Goal: Check status: Check status

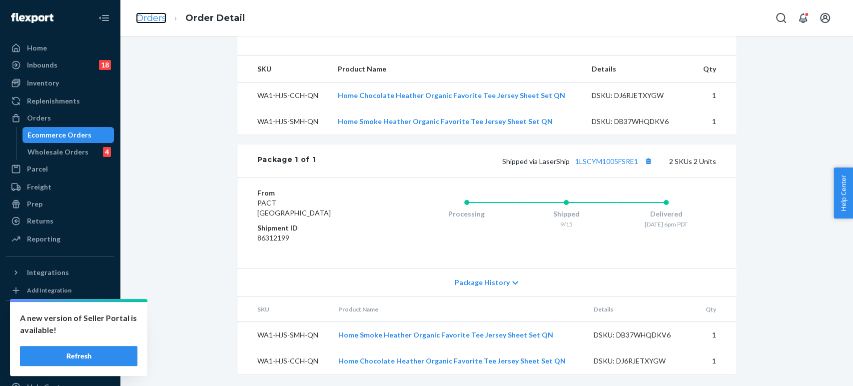
click at [150, 13] on link "Orders" at bounding box center [151, 17] width 30 height 11
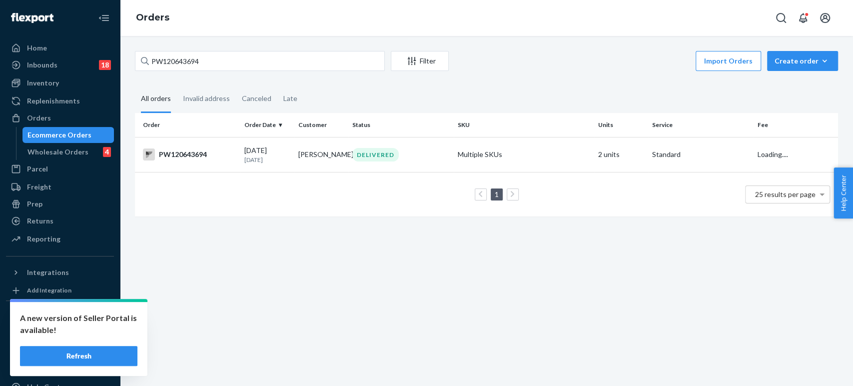
click at [184, 79] on div "PW120643694 Filter Import Orders Create order Ecommerce order Removal order All…" at bounding box center [486, 138] width 718 height 175
click at [181, 57] on input "PW120643694" at bounding box center [260, 61] width 250 height 20
paste input "42 Lamplight Dr"
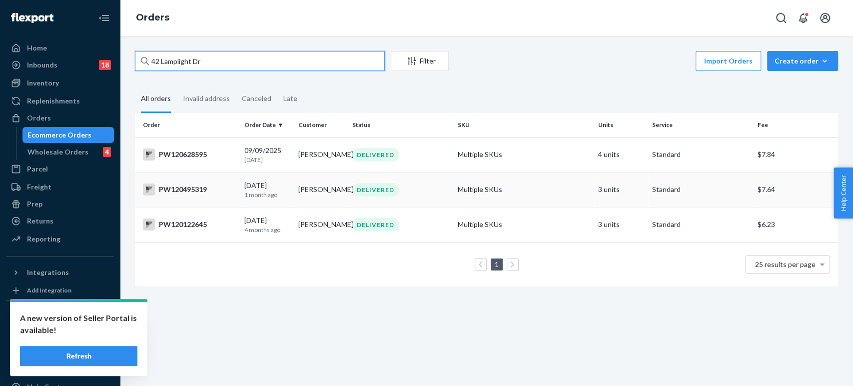
type input "42 Lamplight Dr"
click at [260, 194] on p "1 month ago" at bounding box center [267, 194] width 46 height 8
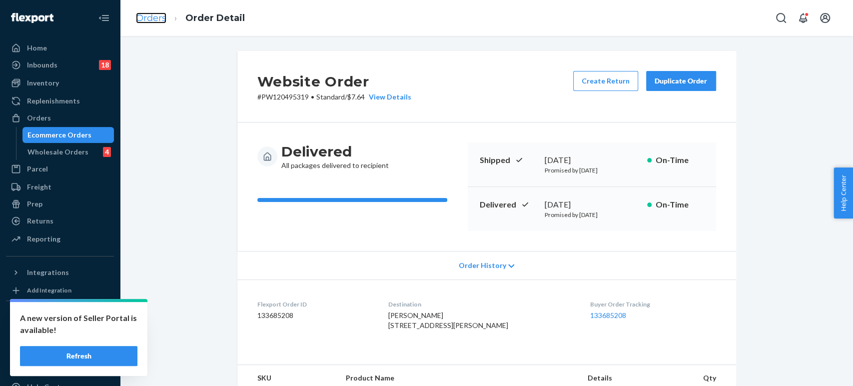
click at [148, 15] on link "Orders" at bounding box center [151, 17] width 30 height 11
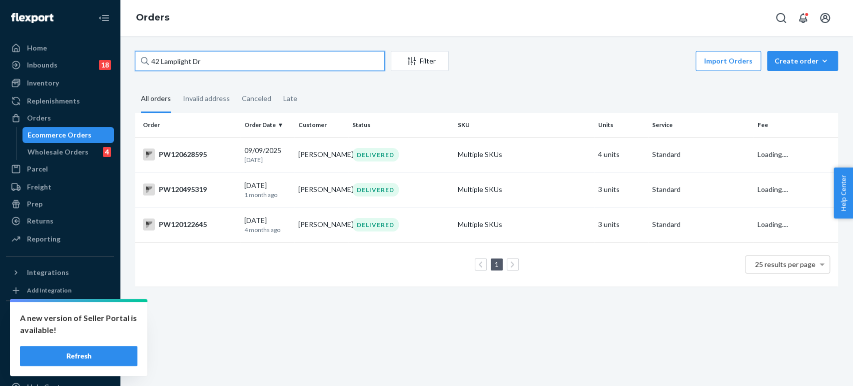
click at [178, 69] on input "42 Lamplight Dr" at bounding box center [260, 61] width 250 height 20
paste input "PW120641597"
type input "PW120641597"
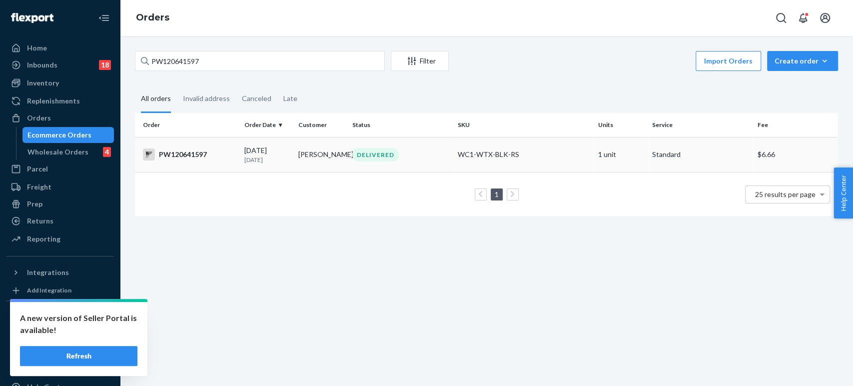
click at [318, 154] on td "[PERSON_NAME]" at bounding box center [321, 154] width 54 height 35
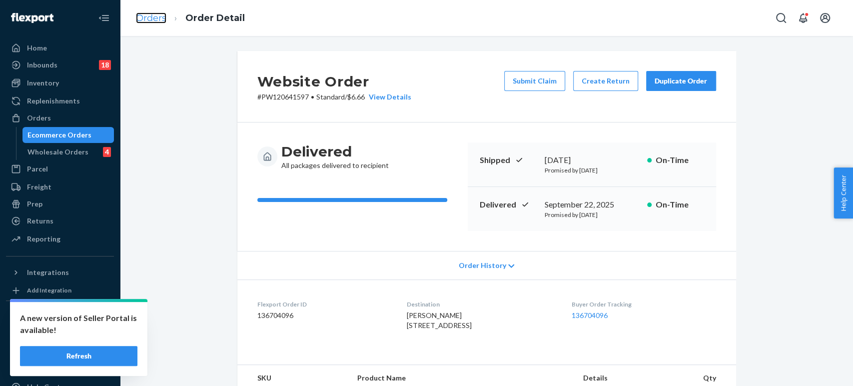
click at [160, 18] on link "Orders" at bounding box center [151, 17] width 30 height 11
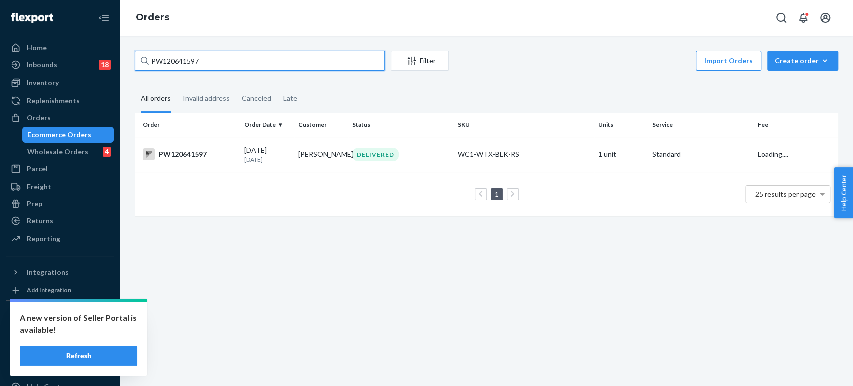
click at [182, 59] on input "PW120641597" at bounding box center [260, 61] width 250 height 20
paste input "23809"
type input "PW120623809"
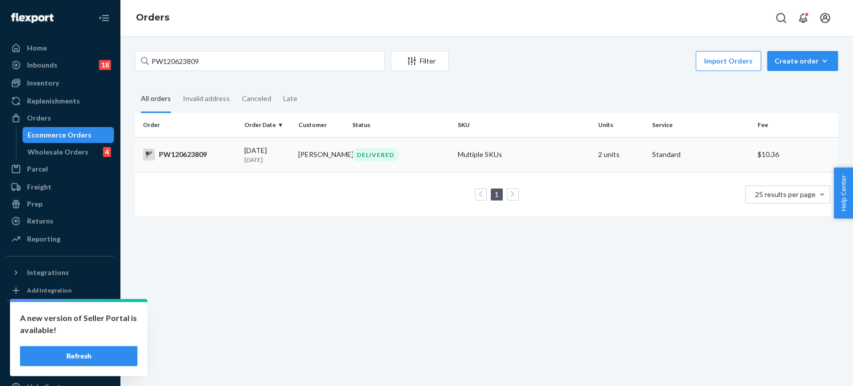
click at [302, 160] on td "[PERSON_NAME]" at bounding box center [321, 154] width 54 height 35
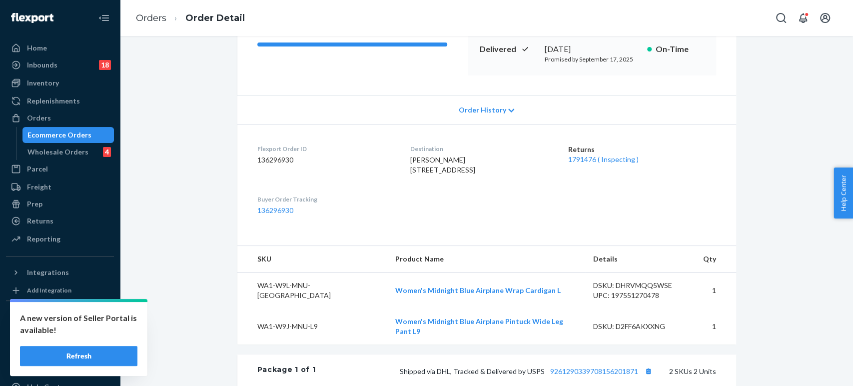
scroll to position [333, 0]
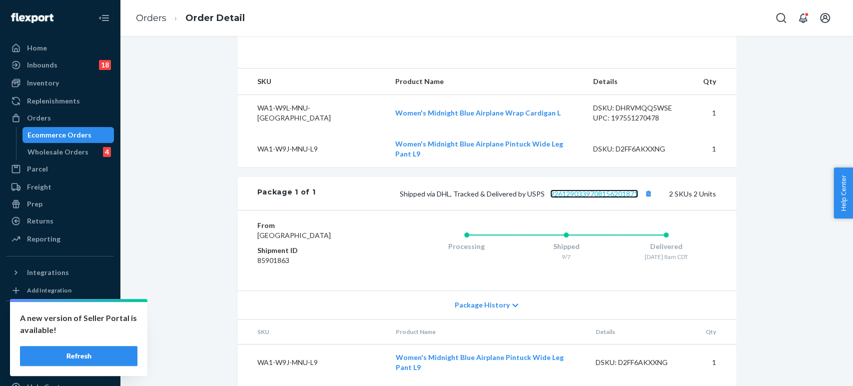
click at [566, 198] on link "9261290339708156201871" at bounding box center [594, 193] width 88 height 8
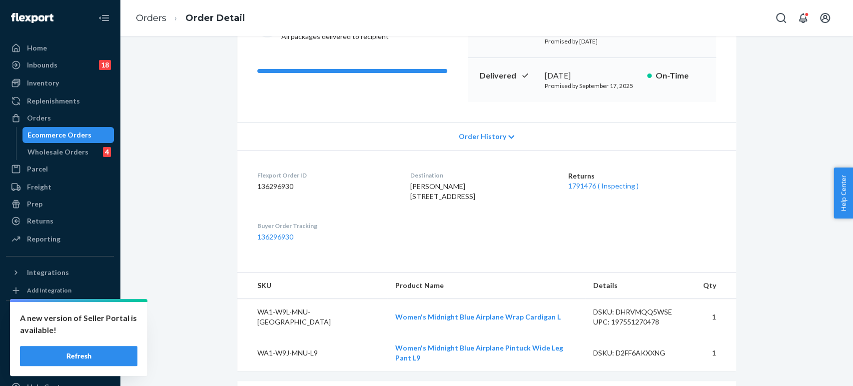
scroll to position [0, 0]
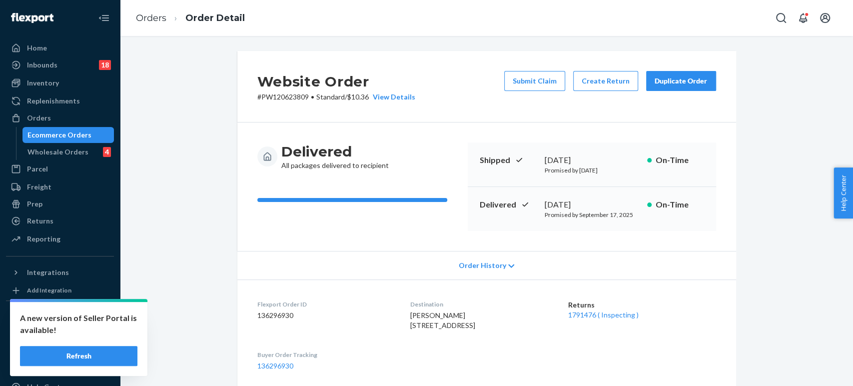
click at [166, 15] on li "Order Detail" at bounding box center [205, 17] width 78 height 13
click at [160, 19] on link "Orders" at bounding box center [151, 17] width 30 height 11
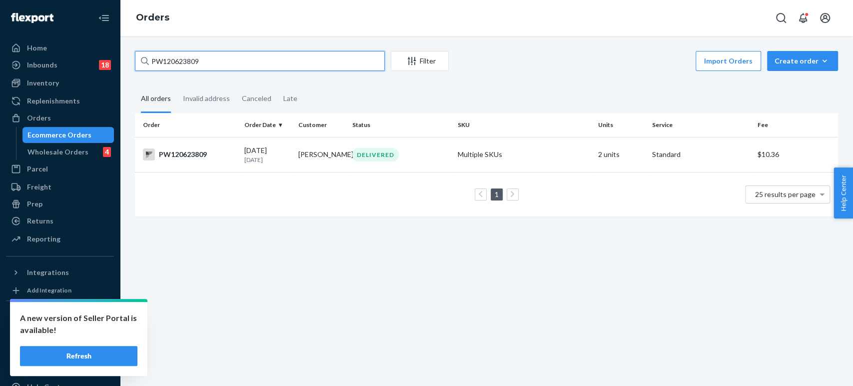
click at [194, 61] on input "PW120623809" at bounding box center [260, 61] width 250 height 20
paste input "41597"
type input "PW120641597"
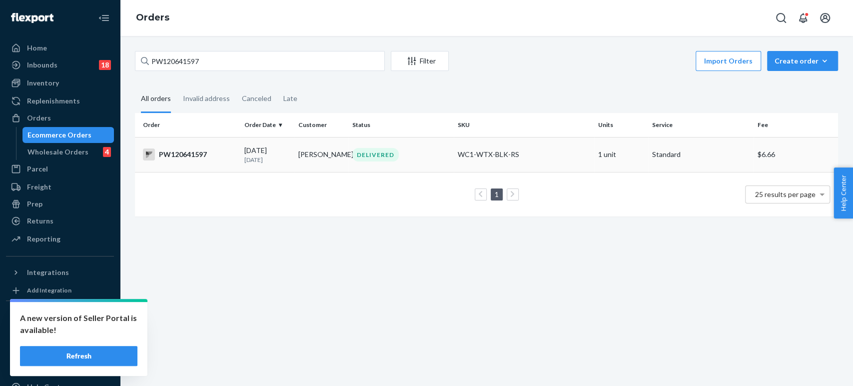
click at [300, 149] on td "[PERSON_NAME]" at bounding box center [321, 154] width 54 height 35
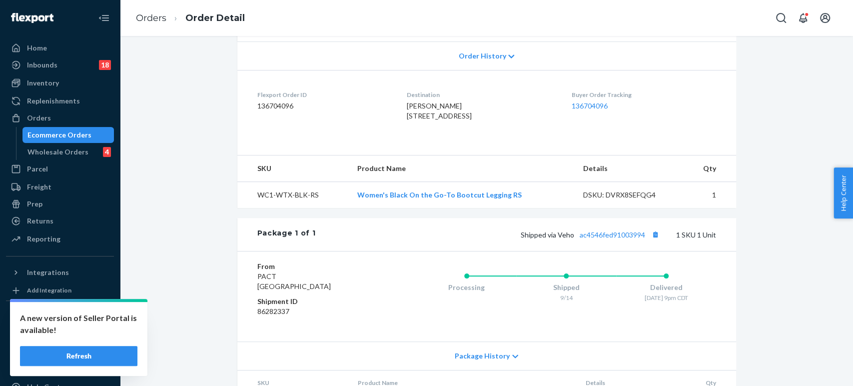
scroll to position [276, 0]
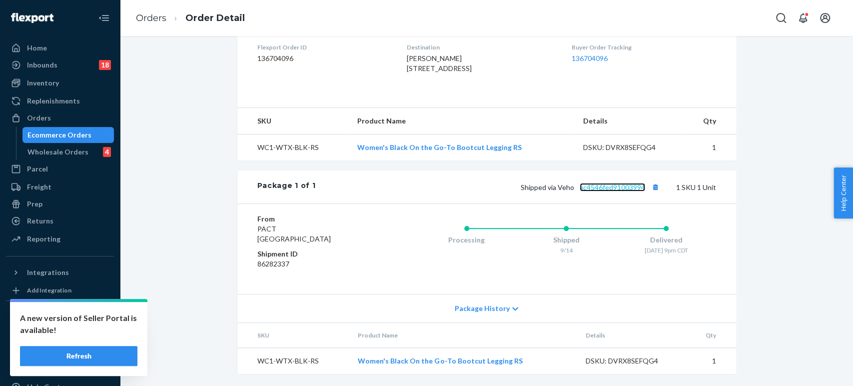
click at [627, 185] on link "ac4546fed91003994" at bounding box center [612, 187] width 65 height 8
click at [157, 14] on link "Orders" at bounding box center [151, 17] width 30 height 11
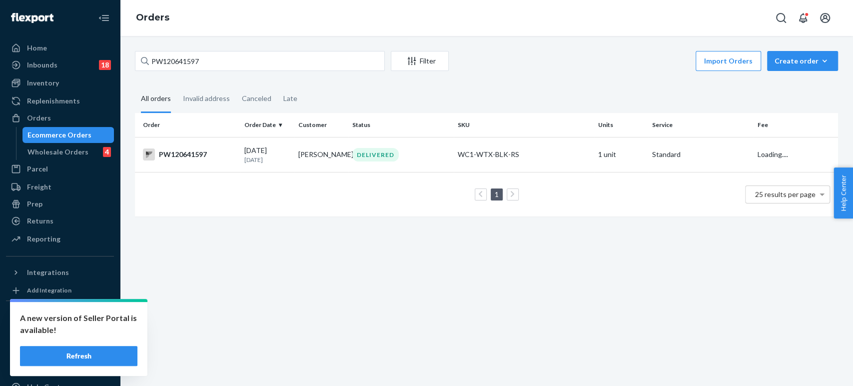
click at [180, 48] on div "PW120641597 Filter Import Orders Create order Ecommerce order Removal order All…" at bounding box center [486, 211] width 733 height 350
click at [180, 61] on input "PW120641597" at bounding box center [260, 61] width 250 height 20
paste input "52798"
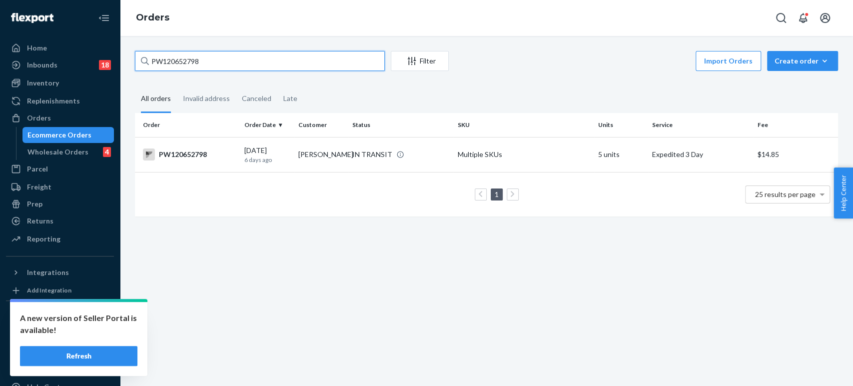
click at [194, 62] on input "PW120652798" at bounding box center [260, 61] width 250 height 20
paste input "587678"
type input "PW120587678"
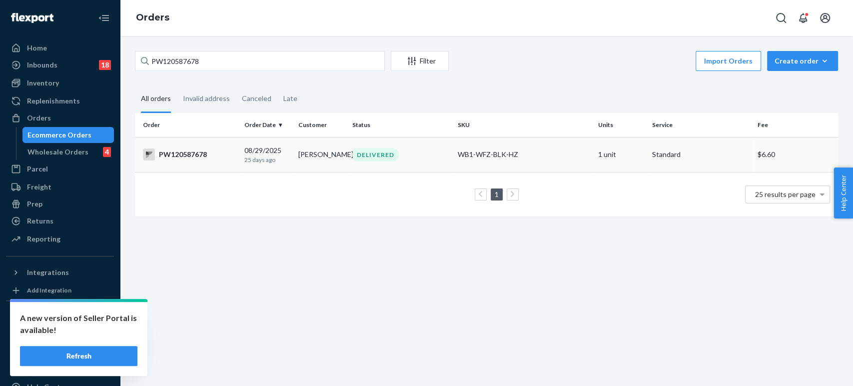
click at [279, 151] on div "[DATE] [DATE]" at bounding box center [267, 154] width 46 height 18
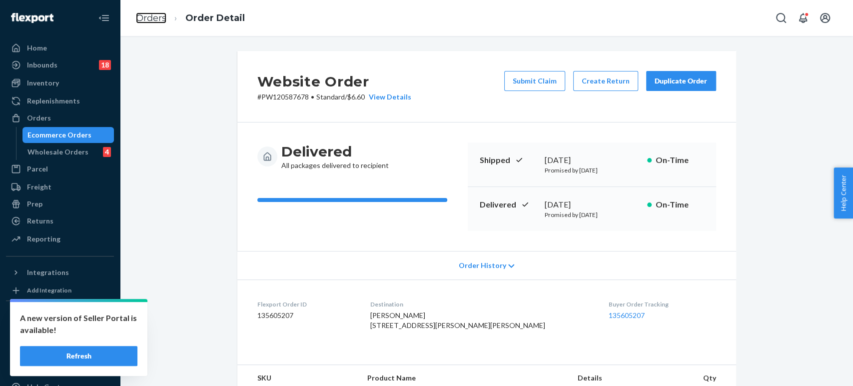
drag, startPoint x: 148, startPoint y: 15, endPoint x: 164, endPoint y: 39, distance: 28.8
click at [148, 15] on link "Orders" at bounding box center [151, 17] width 30 height 11
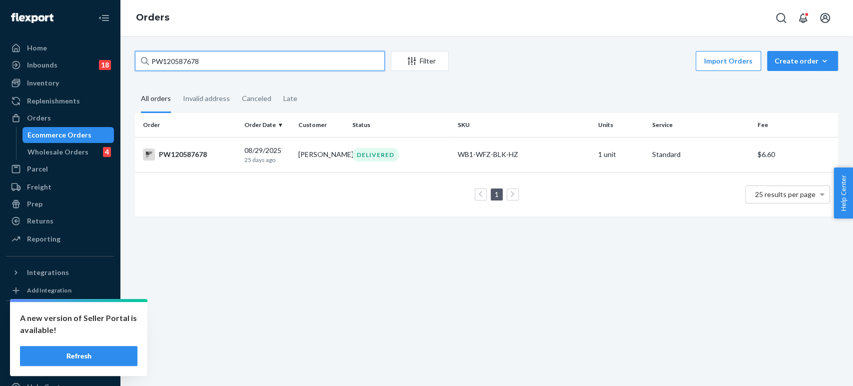
click at [221, 59] on input "PW120587678" at bounding box center [260, 61] width 250 height 20
paste input "657458"
type input "PW120657458"
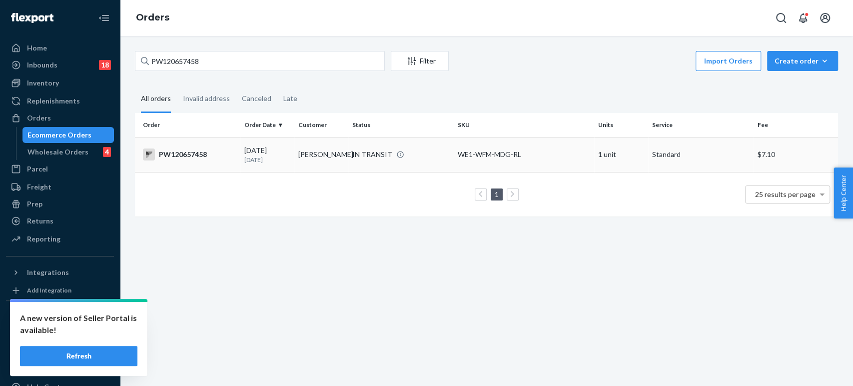
click at [315, 141] on td "[PERSON_NAME]" at bounding box center [321, 154] width 54 height 35
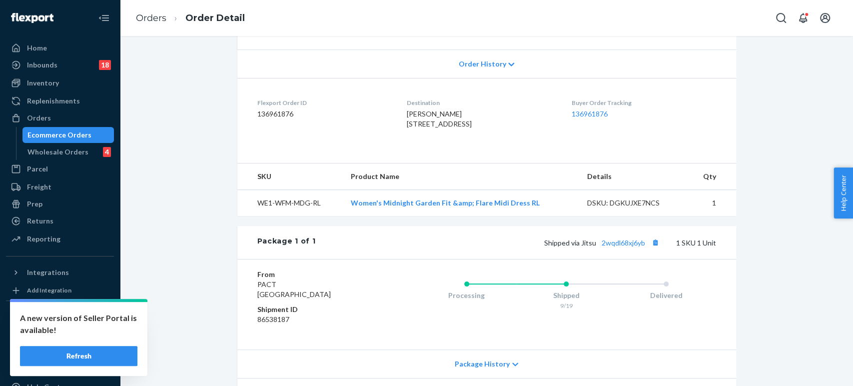
scroll to position [276, 0]
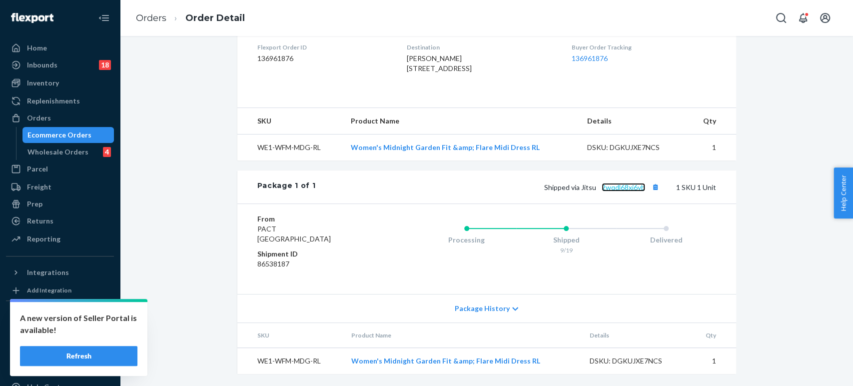
click at [603, 191] on link "2wqdl68xj6yb" at bounding box center [623, 187] width 43 height 8
click at [140, 17] on link "Orders" at bounding box center [151, 17] width 30 height 11
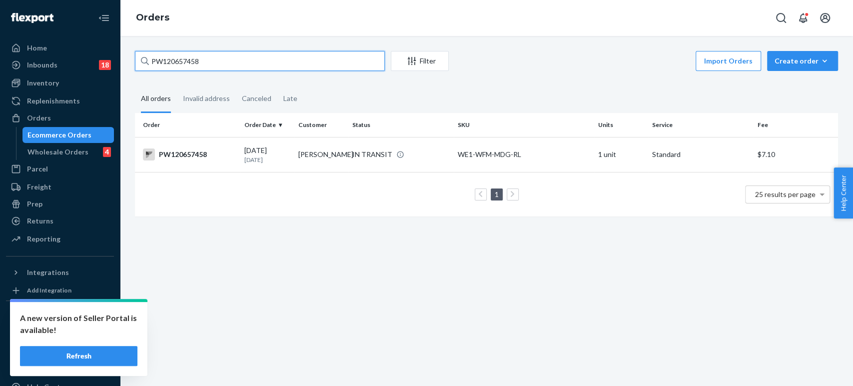
click at [187, 56] on input "PW120657458" at bounding box center [260, 61] width 250 height 20
paste input "22352"
type input "PW120622352"
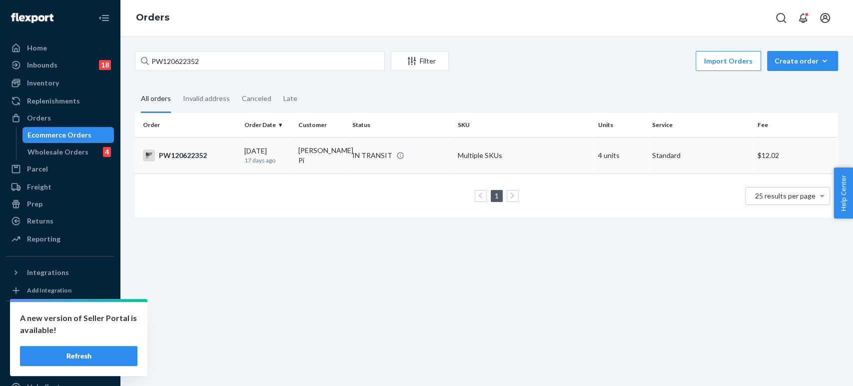
click at [348, 161] on td "IN TRANSIT" at bounding box center [400, 155] width 105 height 36
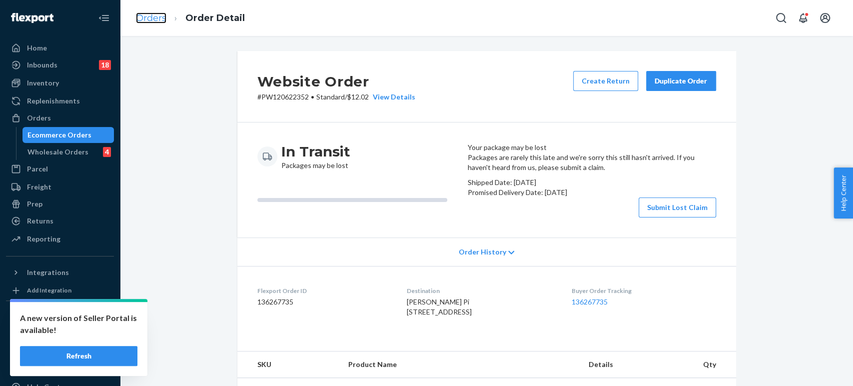
click at [149, 21] on link "Orders" at bounding box center [151, 17] width 30 height 11
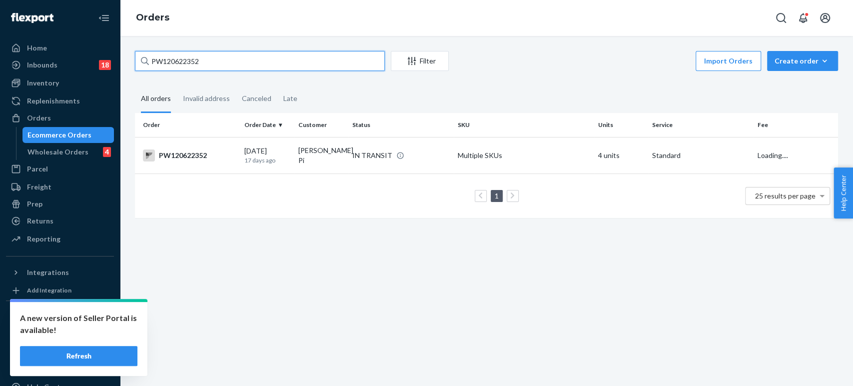
click at [180, 63] on input "PW120622352" at bounding box center [260, 61] width 250 height 20
paste input "[PERSON_NAME]"
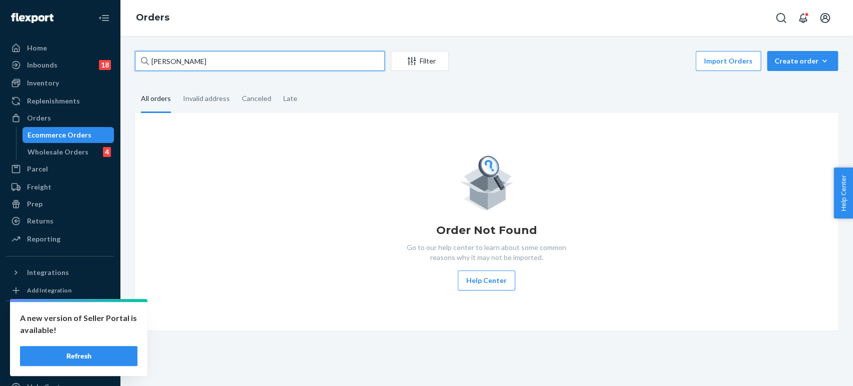
type input "[PERSON_NAME]"
